Goal: Information Seeking & Learning: Check status

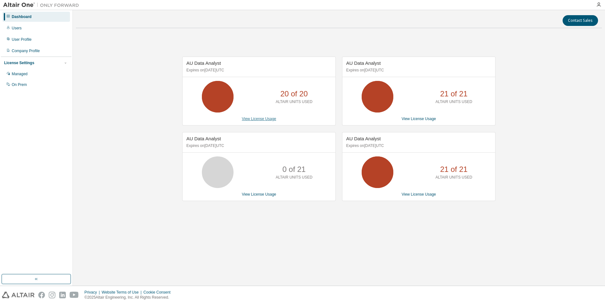
click at [257, 119] on link "View License Usage" at bounding box center [259, 119] width 34 height 4
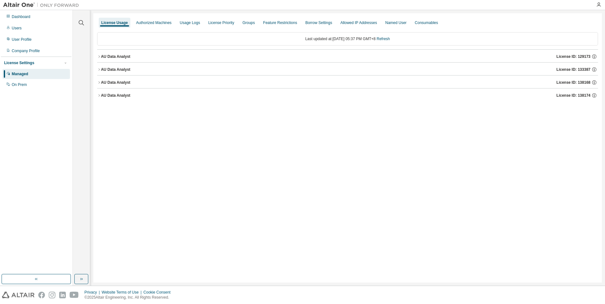
click at [121, 57] on div "AU Data Analyst" at bounding box center [115, 56] width 29 height 5
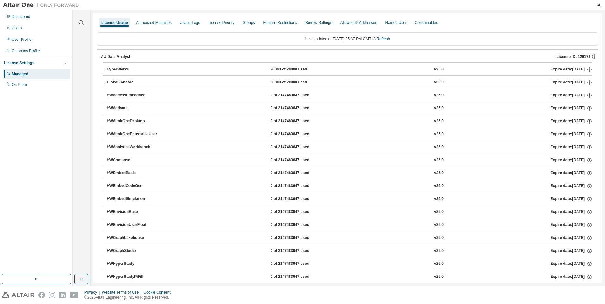
click at [108, 69] on div "HyperWorks" at bounding box center [135, 70] width 57 height 6
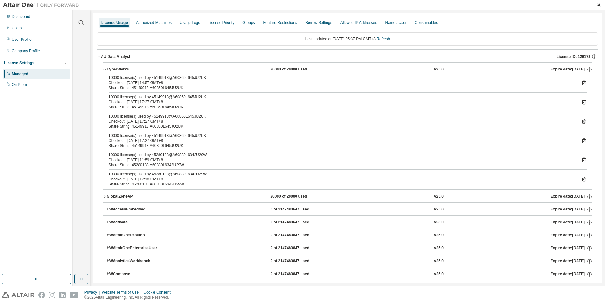
click at [109, 54] on div "AU Data Analyst" at bounding box center [115, 56] width 29 height 5
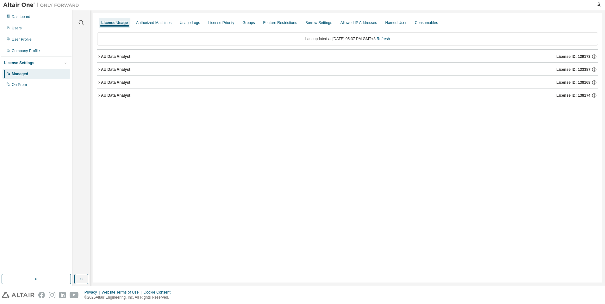
click at [114, 69] on div "AU Data Analyst" at bounding box center [115, 69] width 29 height 5
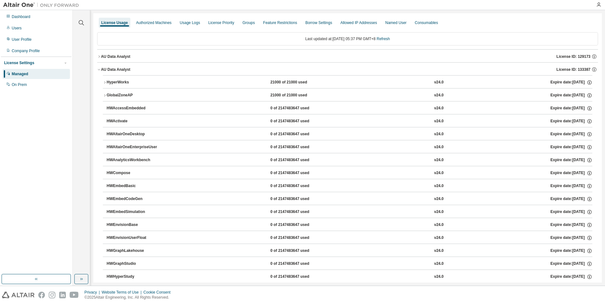
click at [116, 70] on div "AU Data Analyst" at bounding box center [115, 69] width 29 height 5
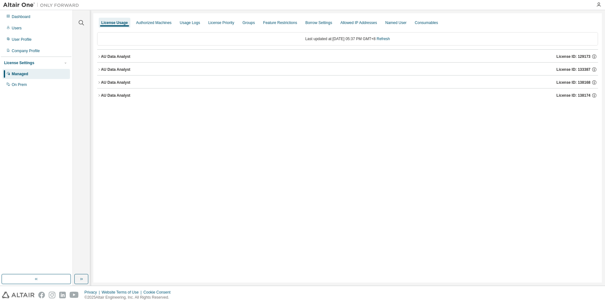
click at [109, 84] on div "AU Data Analyst" at bounding box center [115, 82] width 29 height 5
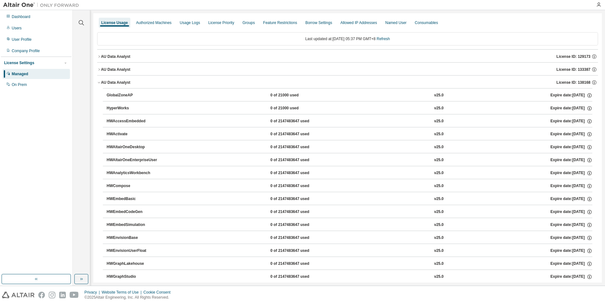
click at [115, 84] on div "AU Data Analyst" at bounding box center [115, 82] width 29 height 5
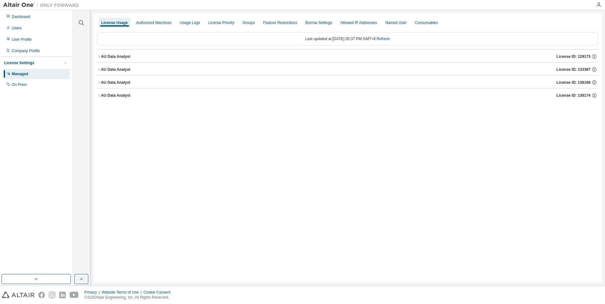
click at [117, 83] on div "AU Data Analyst" at bounding box center [115, 82] width 29 height 5
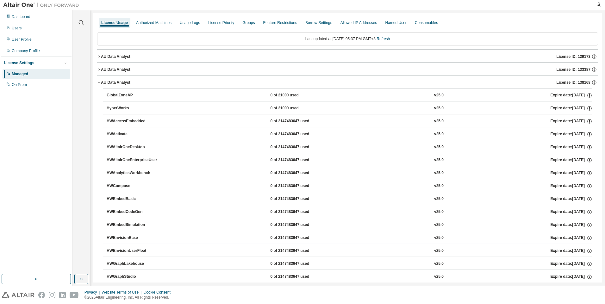
click at [113, 72] on div "AU Data Analyst" at bounding box center [115, 69] width 29 height 5
click at [114, 96] on div "GlobalZoneAP" at bounding box center [135, 96] width 57 height 6
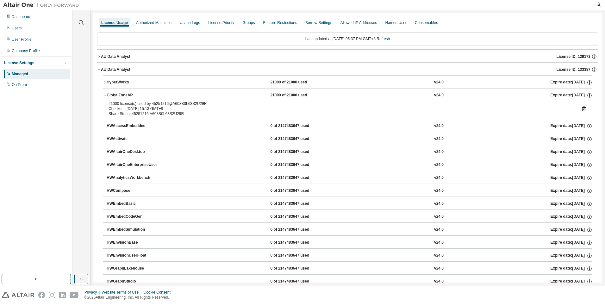
click at [153, 104] on div "21000 license(s) used by 45251216@A608B0L63S2U29R" at bounding box center [340, 103] width 463 height 5
copy div "45251216"
click at [32, 184] on div "Dashboard Users User Profile Company Profile License Settings Managed On Prem" at bounding box center [36, 142] width 71 height 263
click at [118, 96] on div "GlobalZoneAP" at bounding box center [135, 96] width 57 height 6
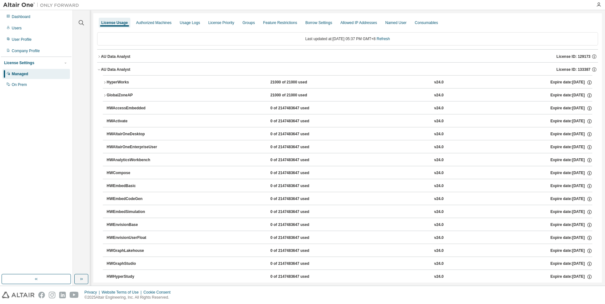
click at [112, 69] on div "AU Data Analyst" at bounding box center [115, 69] width 29 height 5
click at [118, 58] on div "AU Data Analyst" at bounding box center [115, 56] width 29 height 5
click at [111, 82] on div "GlobalZoneAP" at bounding box center [135, 83] width 57 height 6
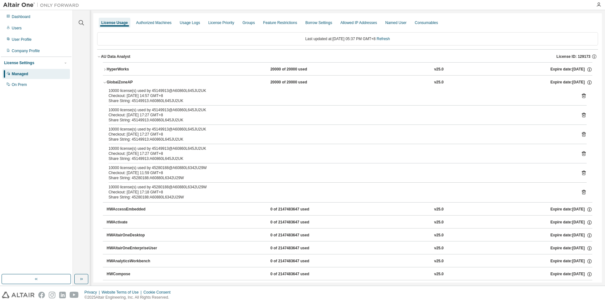
click at [161, 93] on div "10000 license(s) used by 45149913@A60860L645JU2UK" at bounding box center [340, 90] width 463 height 5
copy div "45149913"
drag, startPoint x: 32, startPoint y: 127, endPoint x: 38, endPoint y: 124, distance: 6.8
click at [32, 127] on div "Dashboard Users User Profile Company Profile License Settings Managed On Prem" at bounding box center [36, 142] width 71 height 263
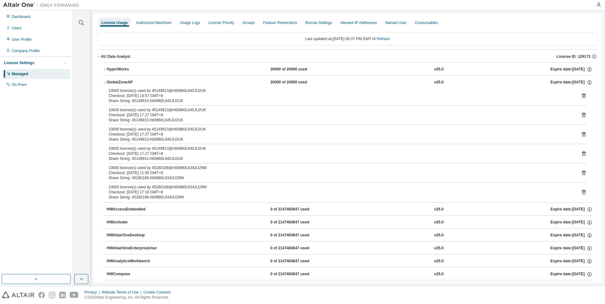
click at [162, 110] on div "10000 license(s) used by 45149913@A60860L645JU2UK" at bounding box center [340, 110] width 463 height 5
copy div "45149913"
click at [22, 184] on div "Dashboard Users User Profile Company Profile License Settings Managed On Prem" at bounding box center [36, 142] width 71 height 263
click at [162, 165] on div "10000 license(s) used by 45280188@A60880L6342U29W" at bounding box center [340, 167] width 463 height 5
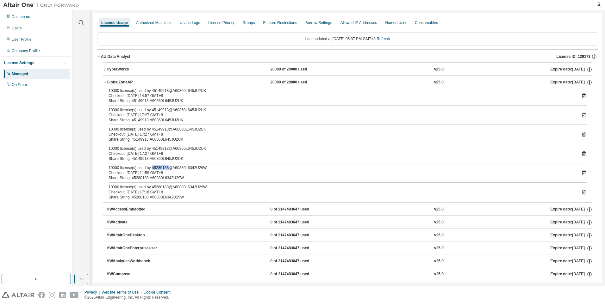
click at [162, 165] on div "10000 license(s) used by 45280188@A60880L6342U29W" at bounding box center [340, 167] width 463 height 5
copy div "45280188"
click at [114, 57] on div "AU Data Analyst" at bounding box center [115, 56] width 29 height 5
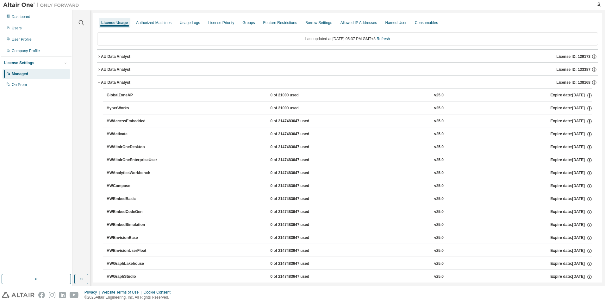
click at [114, 70] on div "AU Data Analyst" at bounding box center [115, 69] width 29 height 5
click at [114, 69] on div "AU Data Analyst" at bounding box center [115, 69] width 29 height 5
click at [107, 85] on div "AU Data Analyst" at bounding box center [115, 82] width 29 height 5
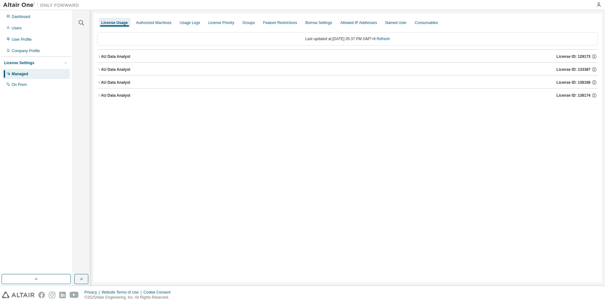
click at [107, 85] on div "AU Data Analyst" at bounding box center [115, 82] width 29 height 5
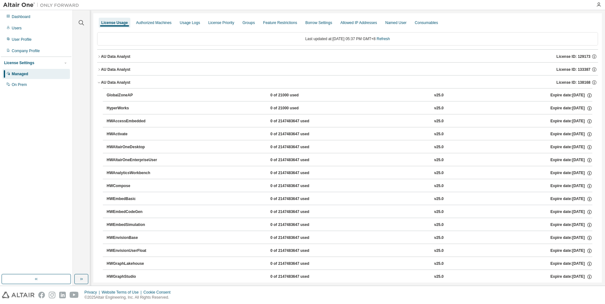
click at [28, 180] on div "Dashboard Users User Profile Company Profile License Settings Managed On Prem" at bounding box center [36, 142] width 71 height 263
click at [121, 82] on div "AU Data Analyst" at bounding box center [115, 82] width 29 height 5
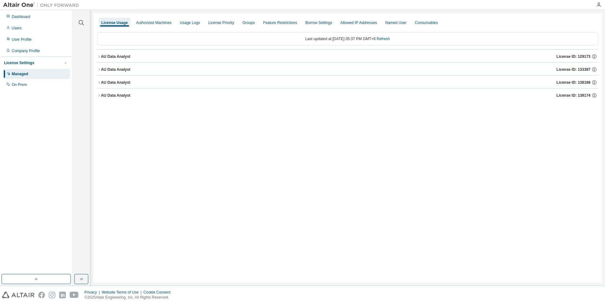
drag, startPoint x: 298, startPoint y: 270, endPoint x: 238, endPoint y: 228, distance: 72.9
click at [298, 270] on div "License Usage Authorized Machines Usage Logs License Priority Groups Feature Re…" at bounding box center [347, 148] width 508 height 270
click at [116, 57] on div "AU Data Analyst" at bounding box center [115, 56] width 29 height 5
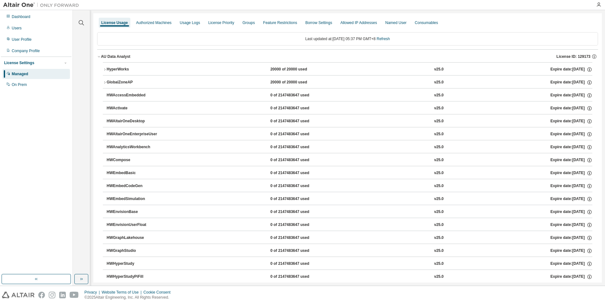
click at [117, 83] on div "GlobalZoneAP" at bounding box center [135, 83] width 57 height 6
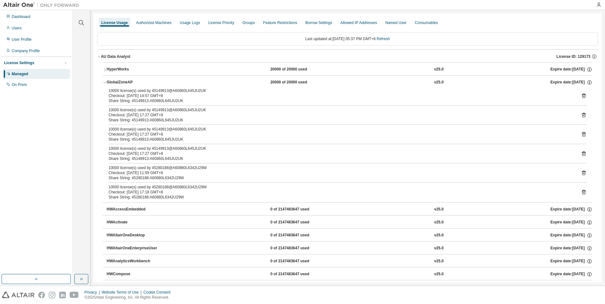
click at [583, 96] on icon at bounding box center [584, 97] width 2 height 2
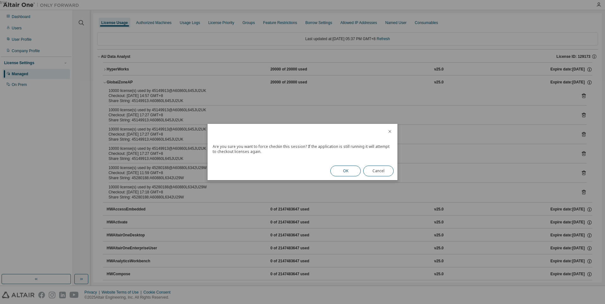
click at [349, 172] on button "OK" at bounding box center [345, 171] width 30 height 11
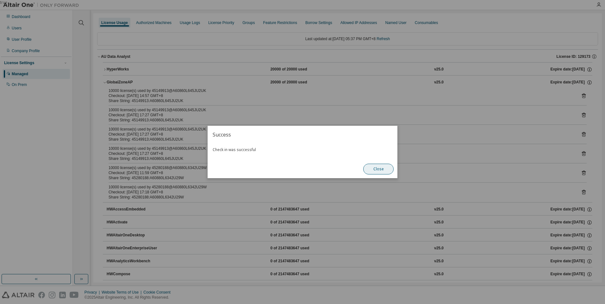
click at [377, 173] on button "Close" at bounding box center [378, 169] width 30 height 11
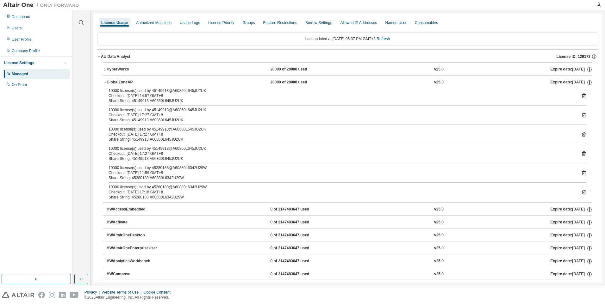
click at [582, 95] on icon at bounding box center [584, 96] width 4 height 5
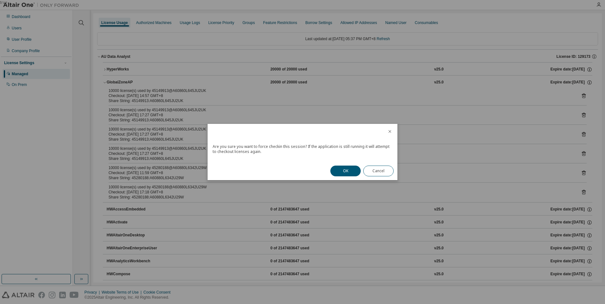
click at [339, 170] on button "OK" at bounding box center [345, 171] width 30 height 11
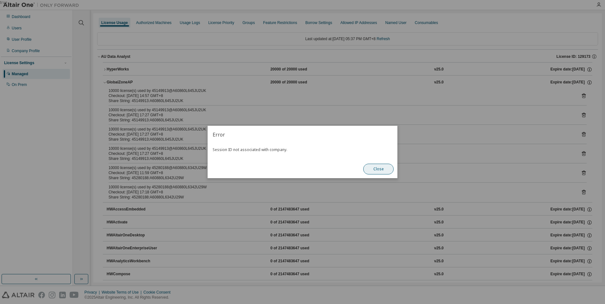
click at [383, 168] on button "Close" at bounding box center [378, 169] width 30 height 11
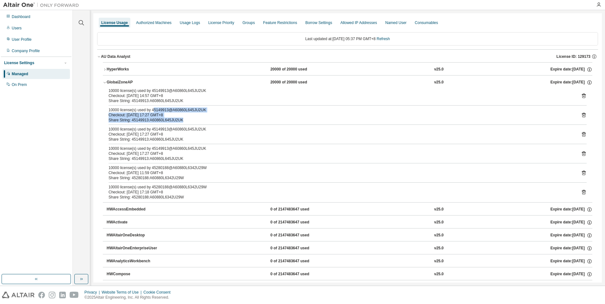
drag, startPoint x: 151, startPoint y: 112, endPoint x: 585, endPoint y: 115, distance: 434.1
click at [585, 115] on div "10000 license(s) used by 45149913@A60860L645JU2UK Checkout: [DATE] 14:57 GMT+8 …" at bounding box center [347, 145] width 489 height 114
drag, startPoint x: 585, startPoint y: 115, endPoint x: 581, endPoint y: 116, distance: 4.5
click at [583, 116] on icon at bounding box center [584, 116] width 2 height 2
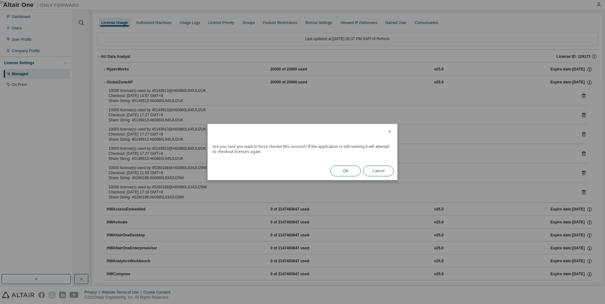
click at [345, 169] on button "OK" at bounding box center [345, 171] width 30 height 11
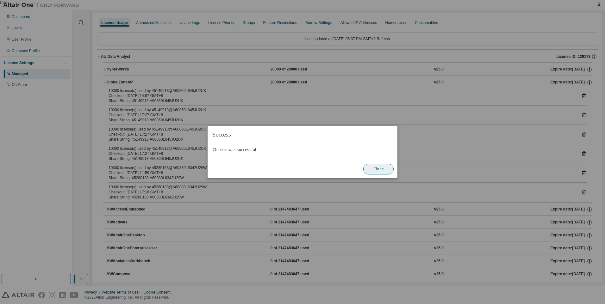
click at [377, 170] on button "Close" at bounding box center [378, 169] width 30 height 11
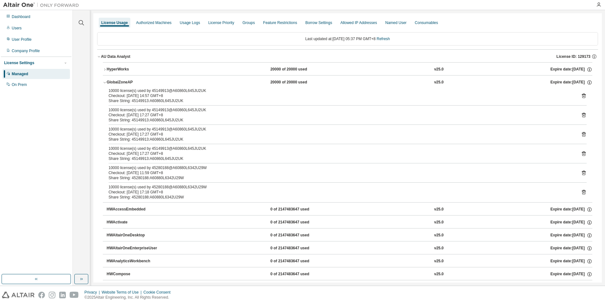
drag, startPoint x: 167, startPoint y: 130, endPoint x: 232, endPoint y: 133, distance: 64.6
click at [232, 133] on div "10000 license(s) used by 45149913@A60860L645JU2UK Checkout: [DATE] 17:27 GMT+8" at bounding box center [340, 132] width 463 height 10
click at [581, 135] on icon at bounding box center [584, 135] width 6 height 6
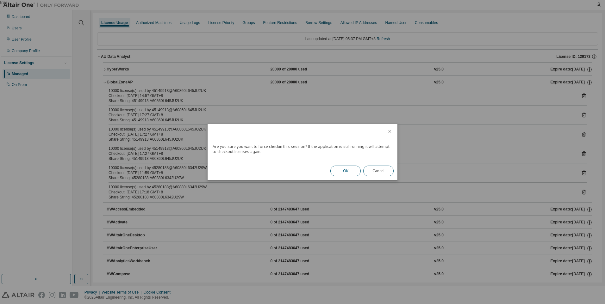
click at [352, 167] on button "OK" at bounding box center [345, 171] width 30 height 11
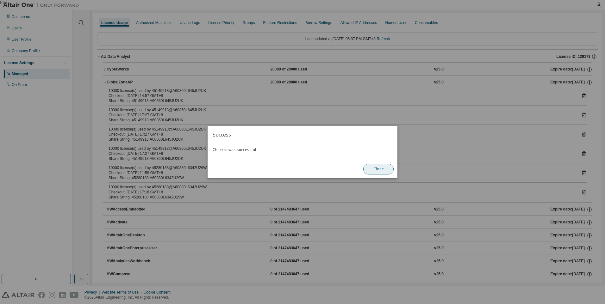
click at [385, 169] on button "Close" at bounding box center [378, 169] width 30 height 11
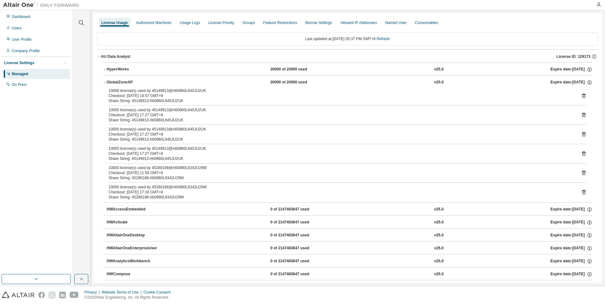
click at [385, 41] on div "Last updated at: [DATE] 05:37 PM GMT+8 Refresh" at bounding box center [347, 38] width 501 height 13
click at [387, 37] on link "Refresh" at bounding box center [382, 39] width 13 height 4
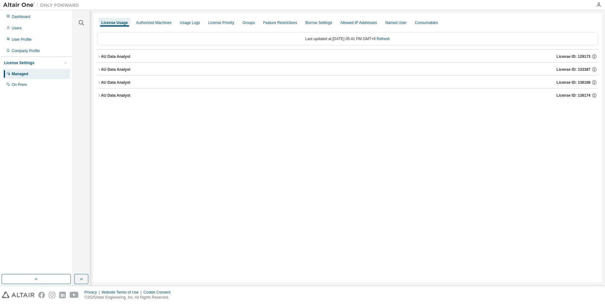
click at [115, 59] on div "AU Data Analyst" at bounding box center [115, 56] width 29 height 5
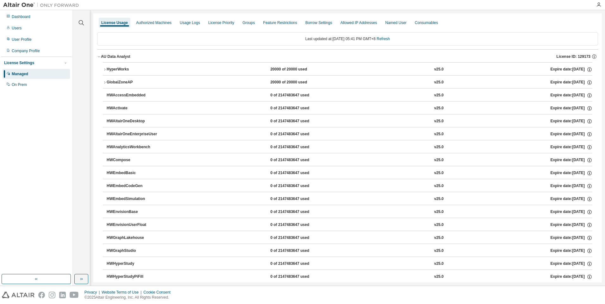
click at [120, 82] on div "GlobalZoneAP" at bounding box center [135, 83] width 57 height 6
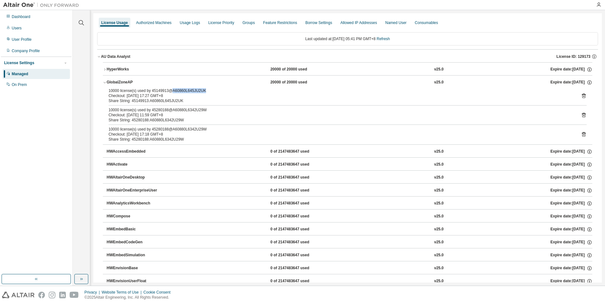
drag, startPoint x: 169, startPoint y: 91, endPoint x: 225, endPoint y: 93, distance: 56.3
click at [225, 93] on div "10000 license(s) used by 45149913@A60860L645JU2UK" at bounding box center [340, 90] width 463 height 5
click at [581, 94] on icon at bounding box center [584, 96] width 6 height 6
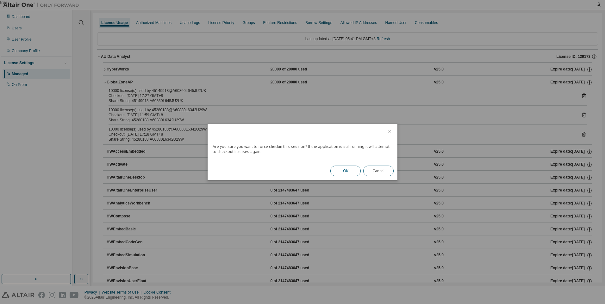
click at [346, 177] on div "OK Cancel" at bounding box center [361, 171] width 71 height 18
click at [343, 172] on button "OK" at bounding box center [345, 171] width 30 height 11
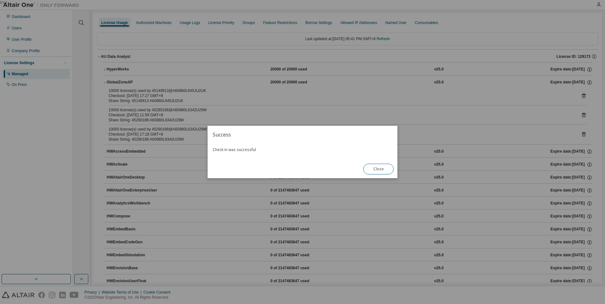
click at [385, 175] on div "Close" at bounding box center [378, 169] width 38 height 18
click at [0, 248] on html "Dashboard Users User Profile Company Profile License Settings Managed On Prem C…" at bounding box center [302, 152] width 605 height 304
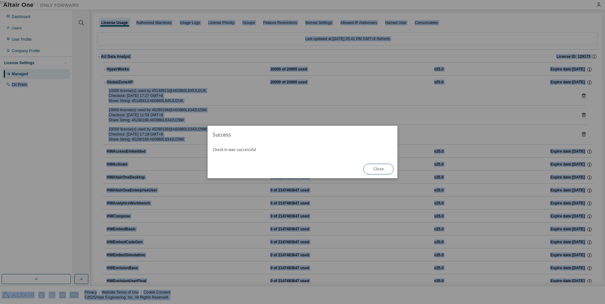
click at [67, 260] on div "true" at bounding box center [302, 152] width 605 height 304
